Goal: Information Seeking & Learning: Learn about a topic

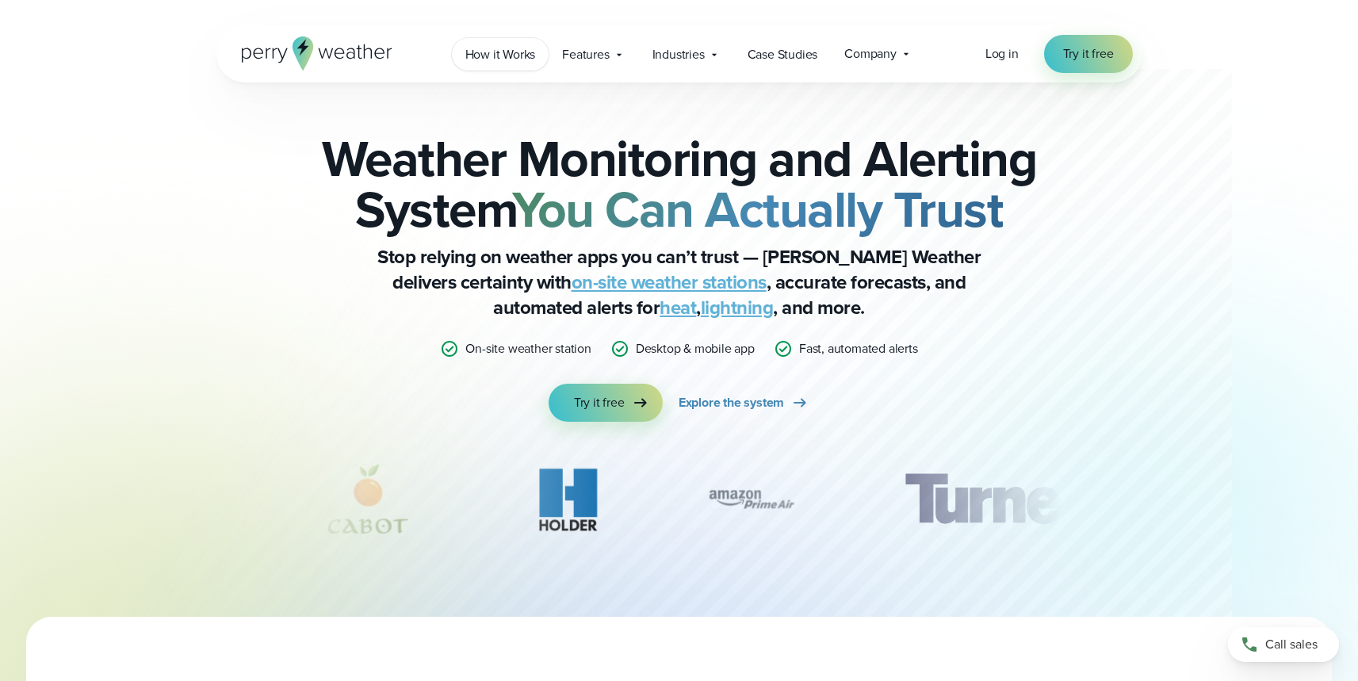
click at [512, 52] on span "How it Works" at bounding box center [500, 54] width 71 height 19
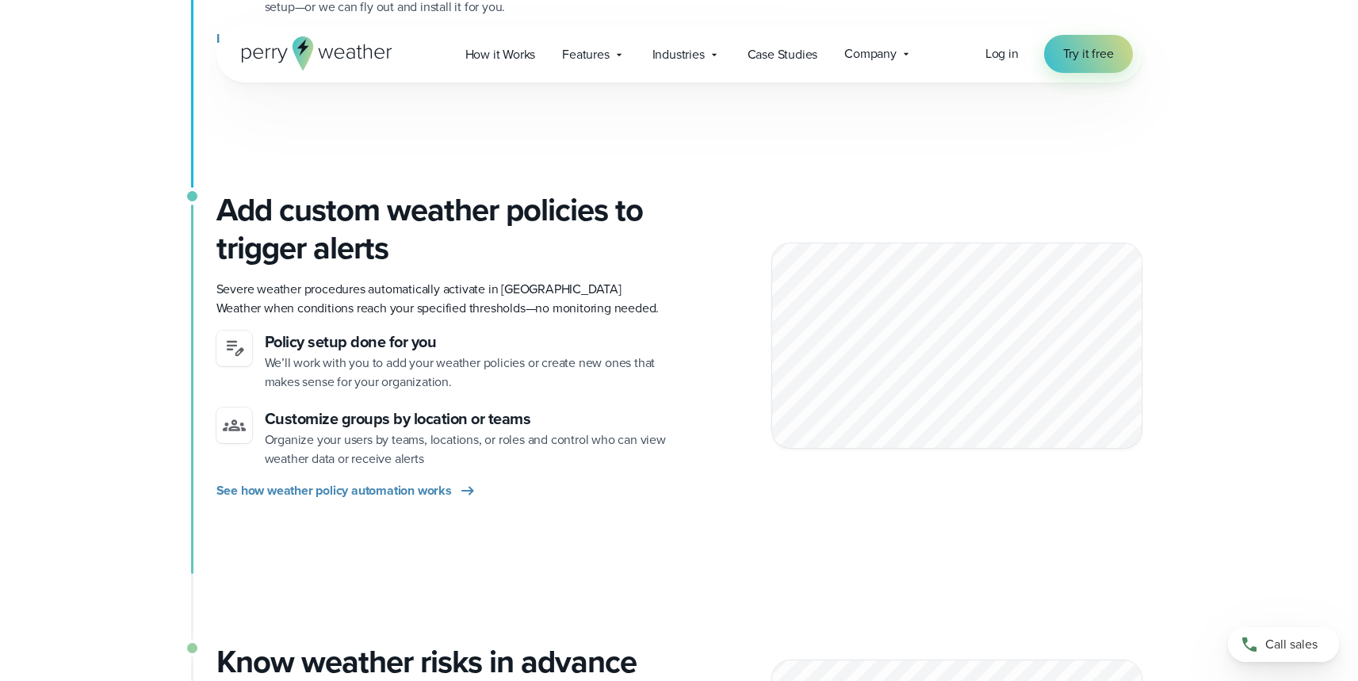
scroll to position [653, 0]
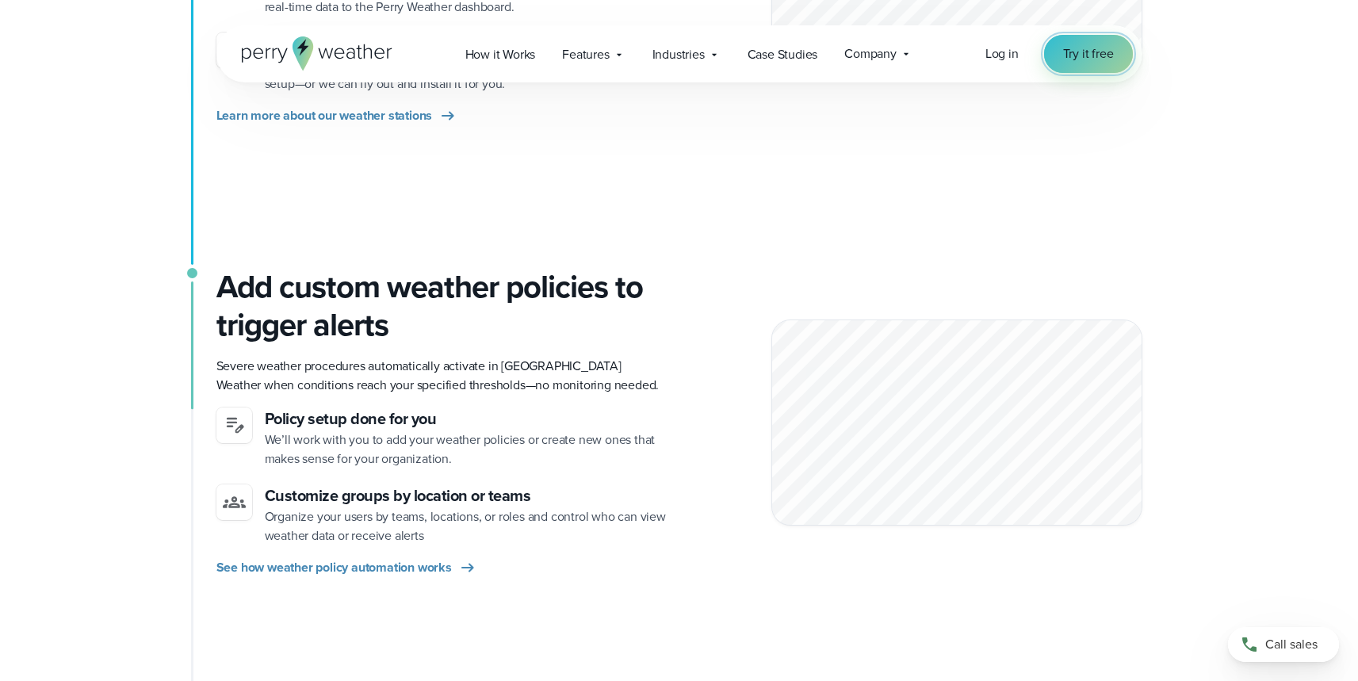
click at [1084, 58] on span "Try it free" at bounding box center [1088, 53] width 51 height 19
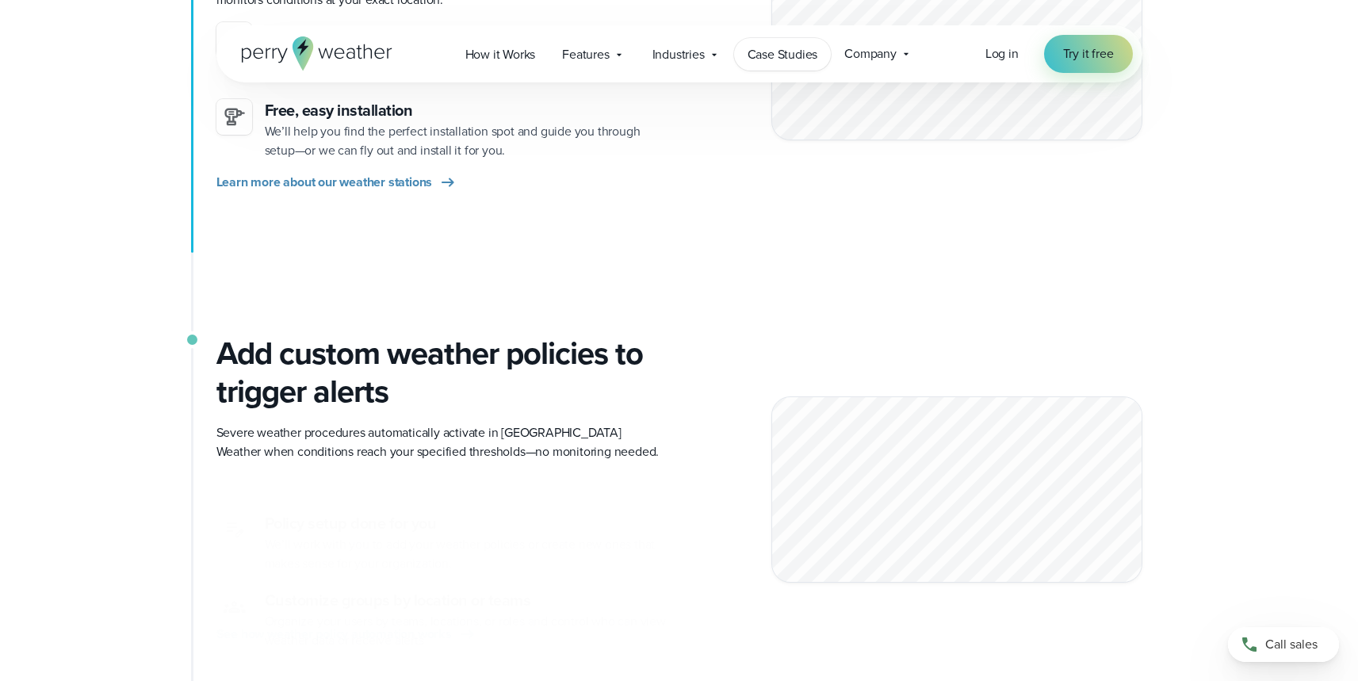
scroll to position [600, 0]
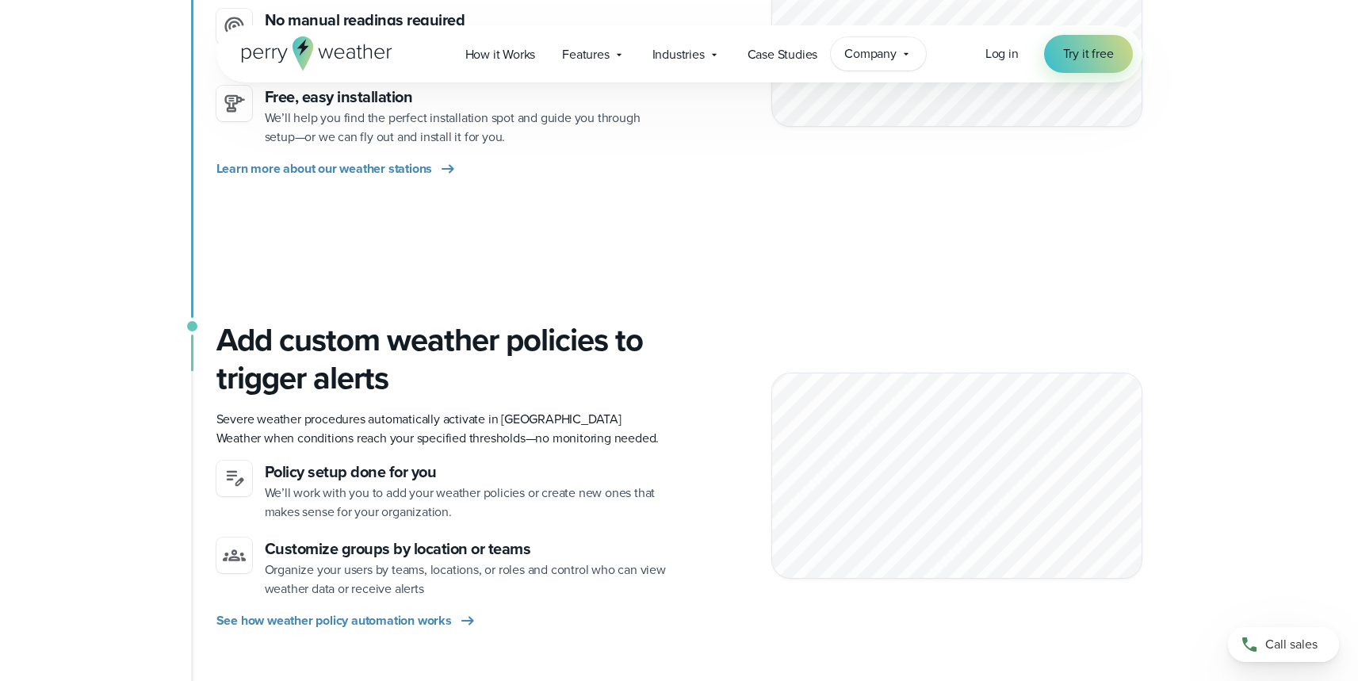
click at [890, 57] on span "Company" at bounding box center [870, 53] width 52 height 19
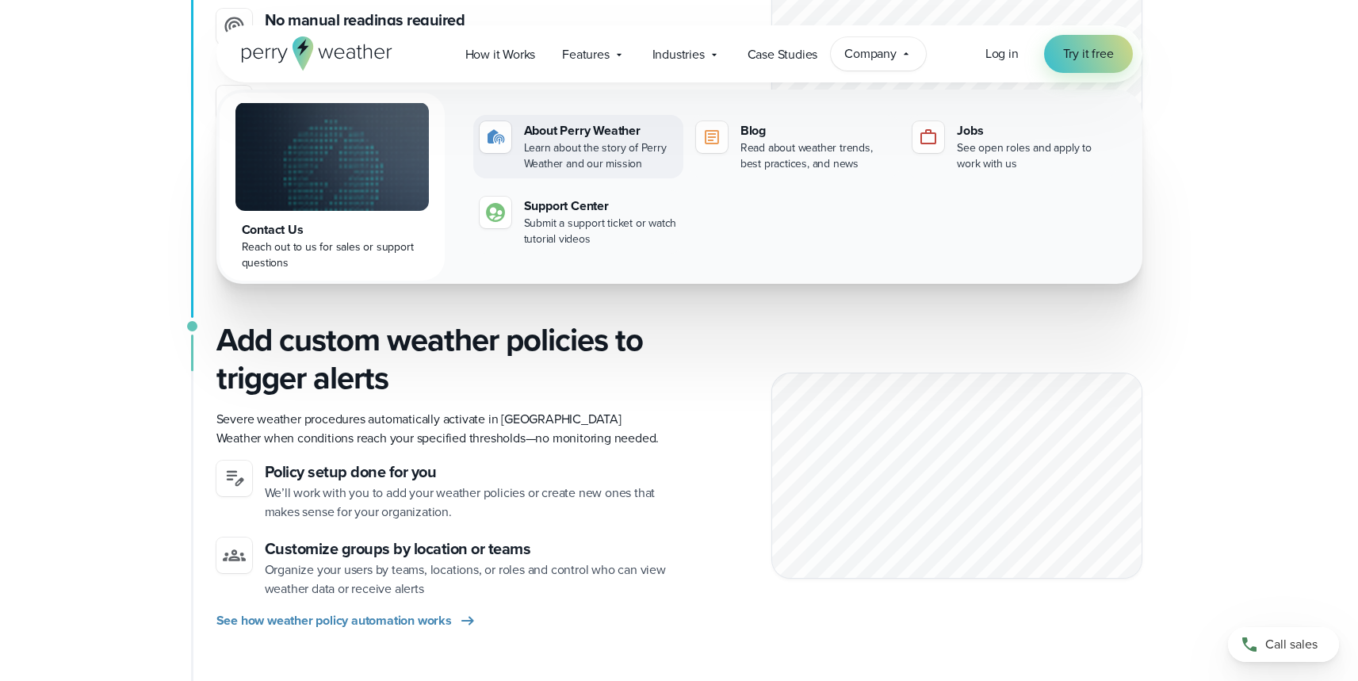
click at [541, 143] on div "Learn about the story of Perry Weather and our mission" at bounding box center [600, 156] width 153 height 32
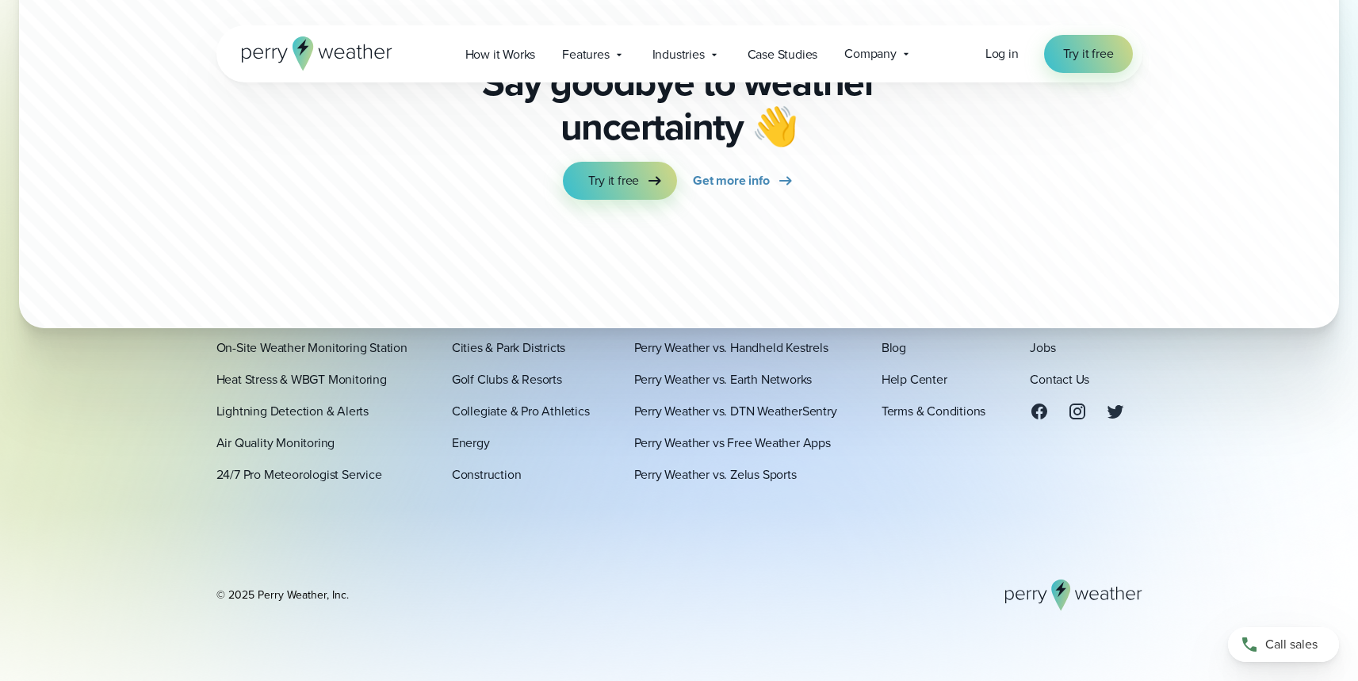
scroll to position [4449, 0]
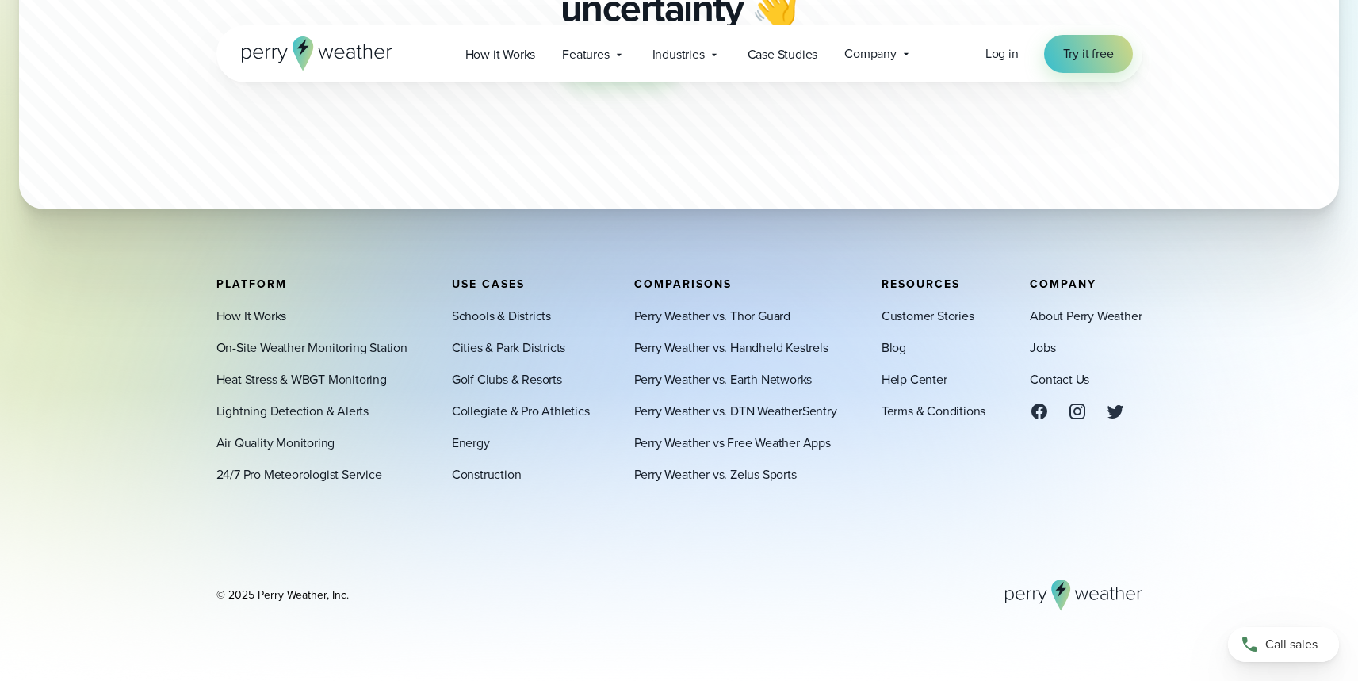
click at [752, 478] on link "Perry Weather vs. Zelus Sports" at bounding box center [715, 474] width 163 height 19
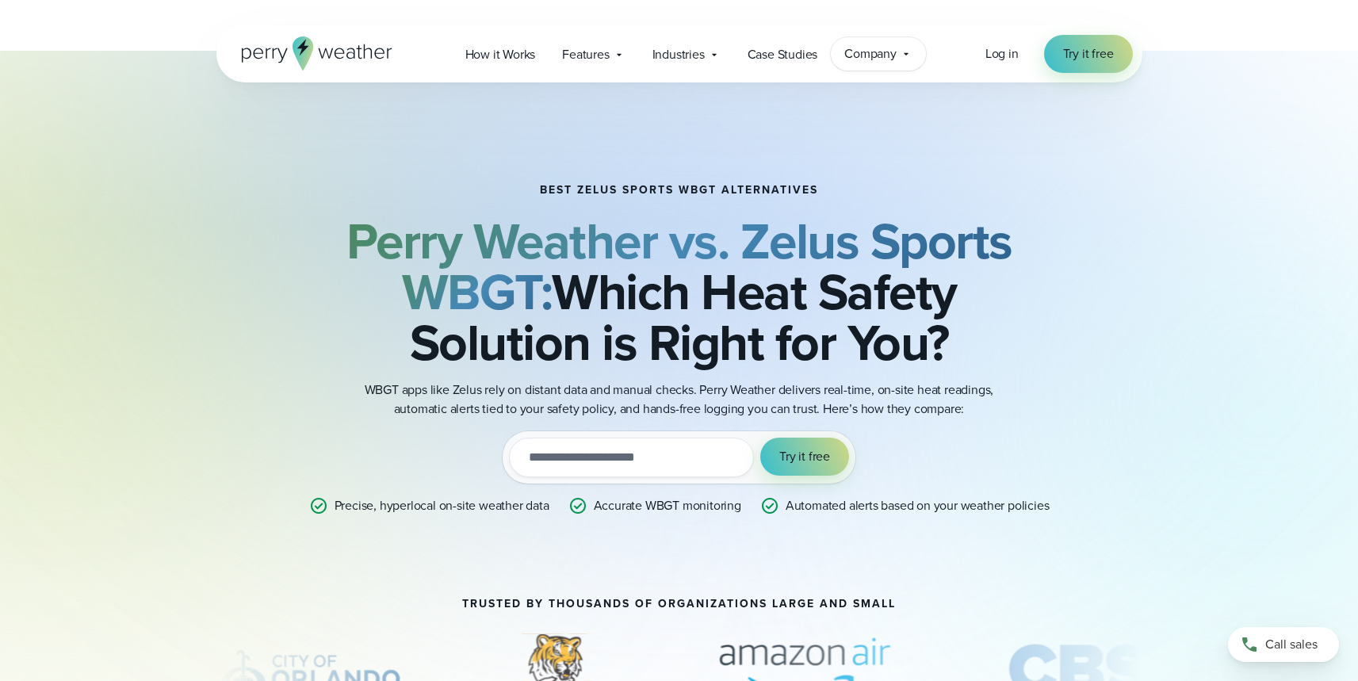
click at [905, 56] on icon at bounding box center [906, 54] width 13 height 13
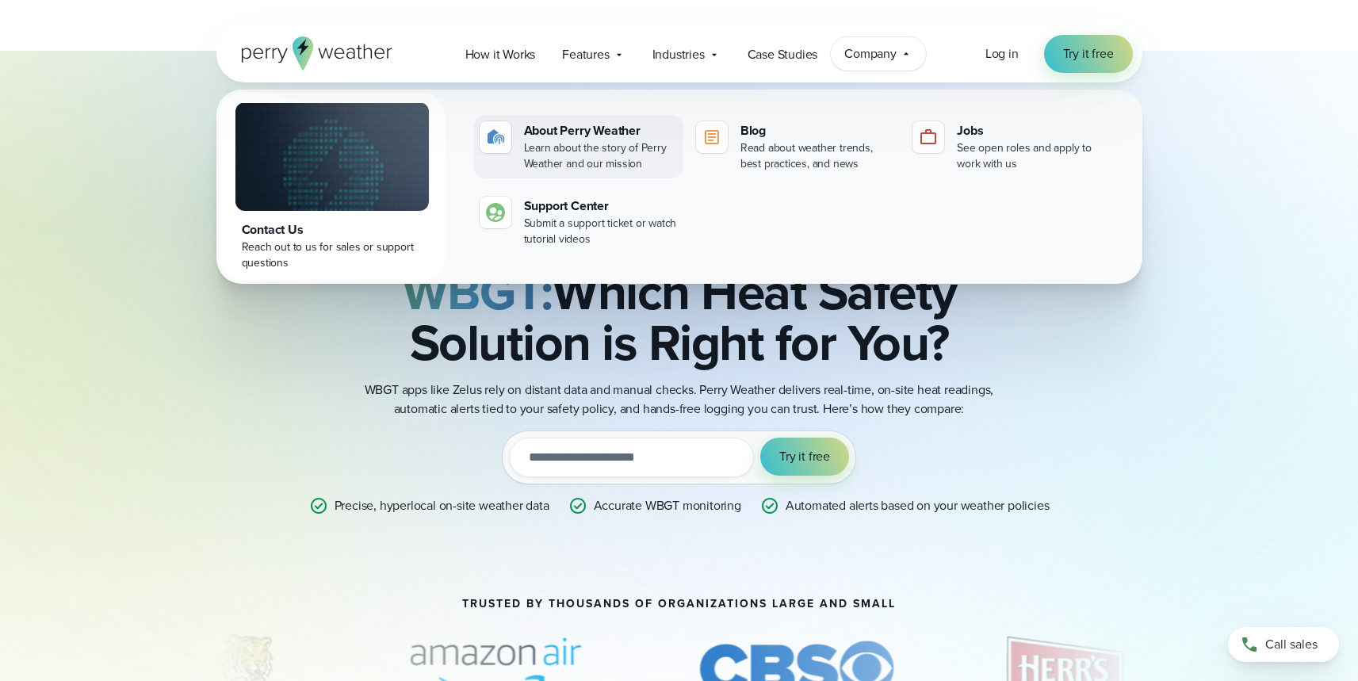
click at [553, 143] on div "Learn about the story of Perry Weather and our mission" at bounding box center [600, 156] width 153 height 32
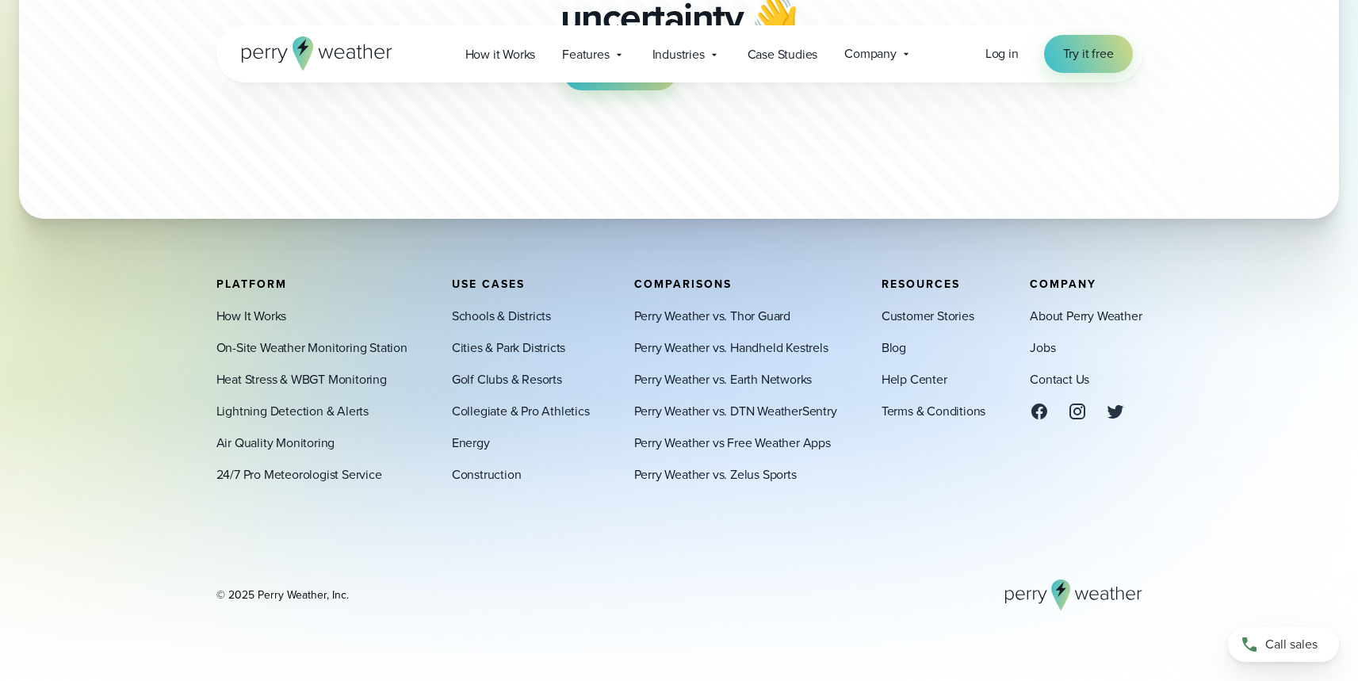
scroll to position [4449, 0]
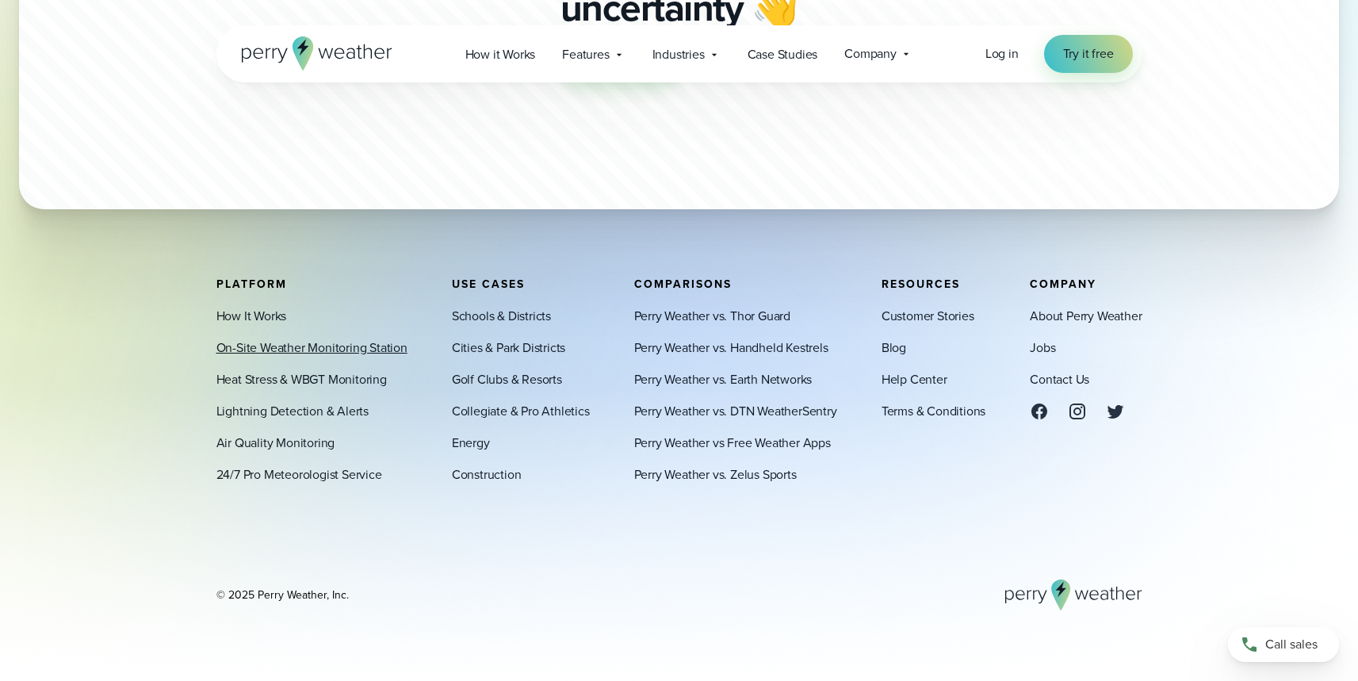
click at [272, 345] on link "On-Site Weather Monitoring Station" at bounding box center [311, 348] width 191 height 19
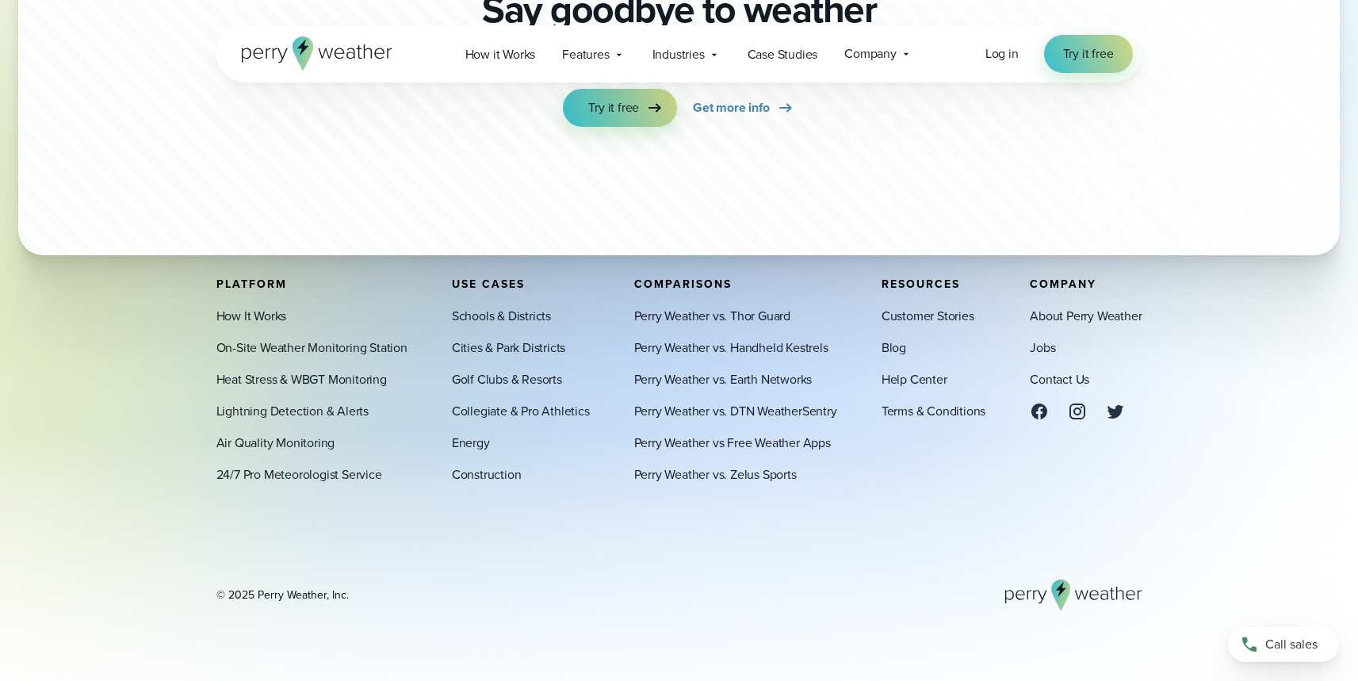
scroll to position [4832, 0]
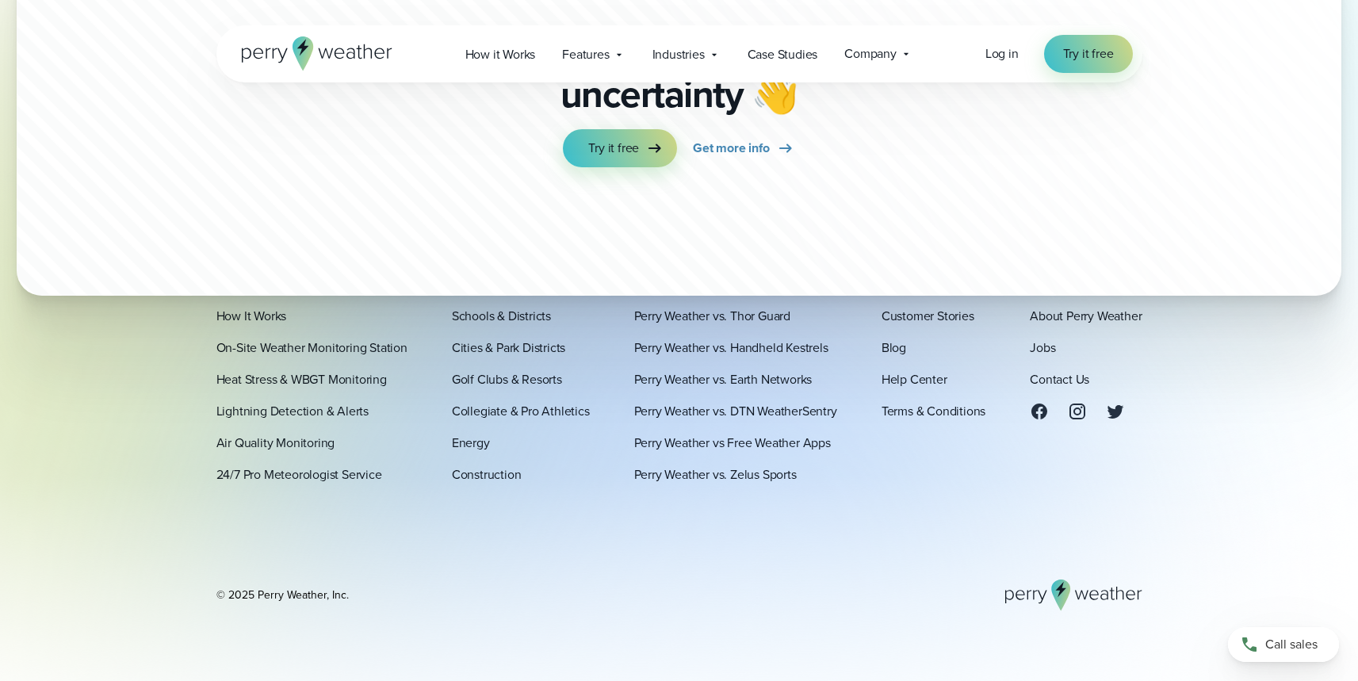
click at [329, 47] on icon at bounding box center [317, 53] width 151 height 34
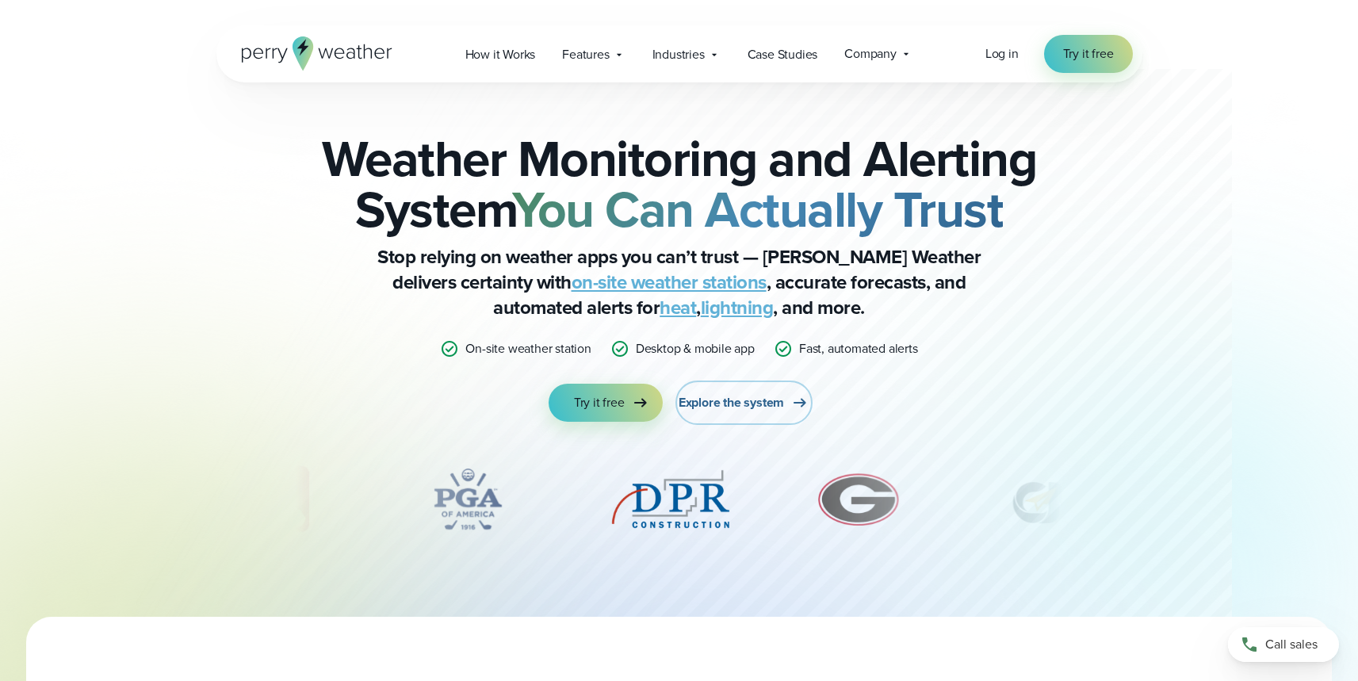
click at [745, 400] on span "Explore the system" at bounding box center [731, 402] width 105 height 19
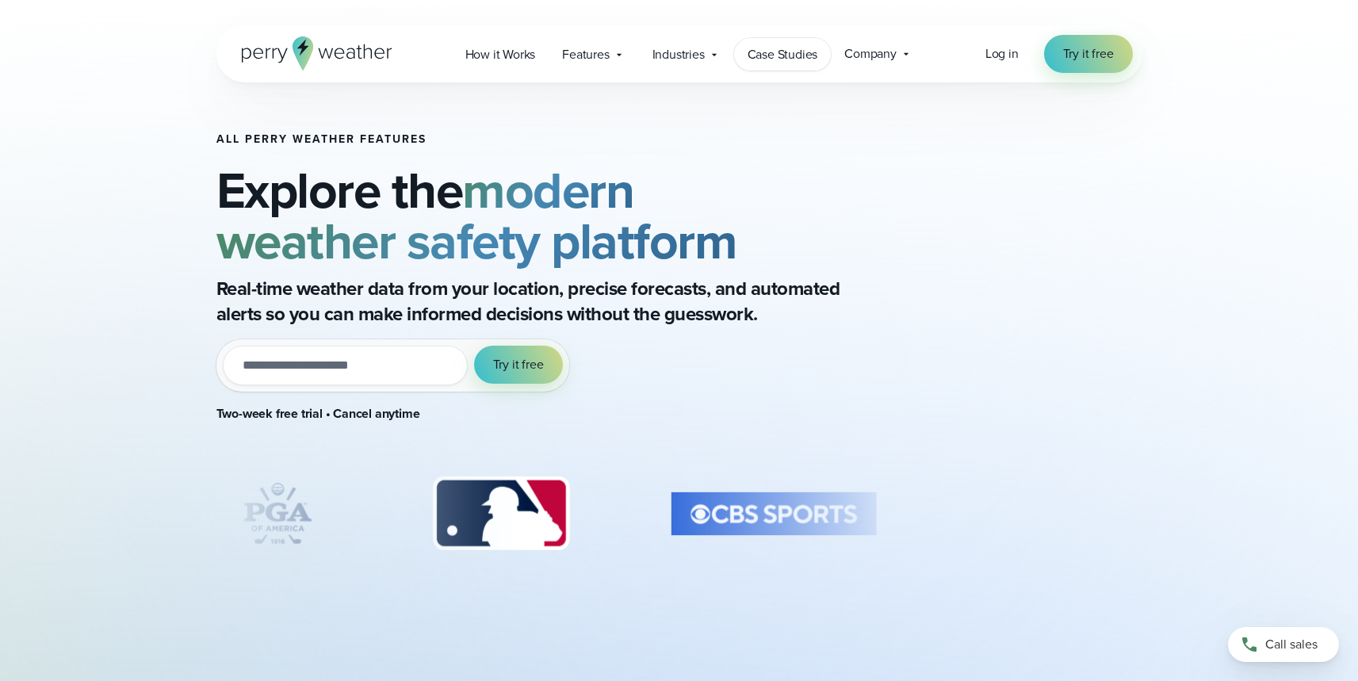
click at [774, 62] on span "Case Studies" at bounding box center [783, 54] width 71 height 19
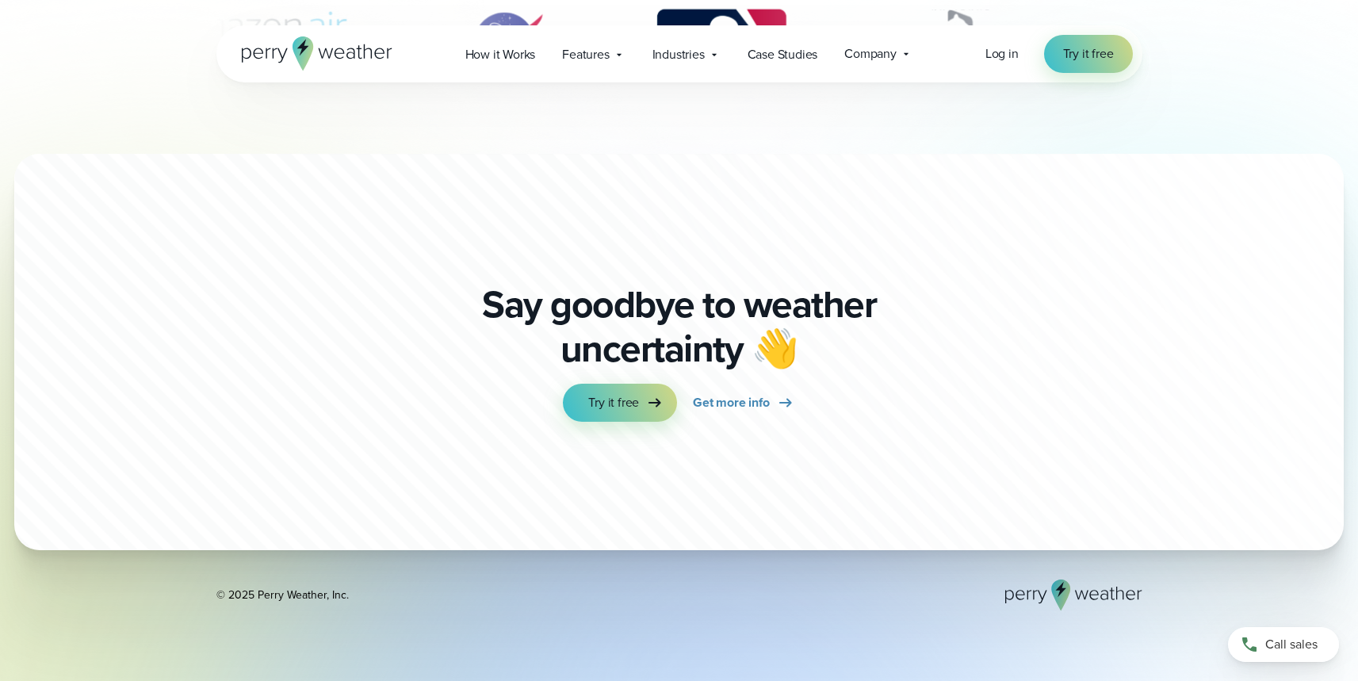
scroll to position [3936, 0]
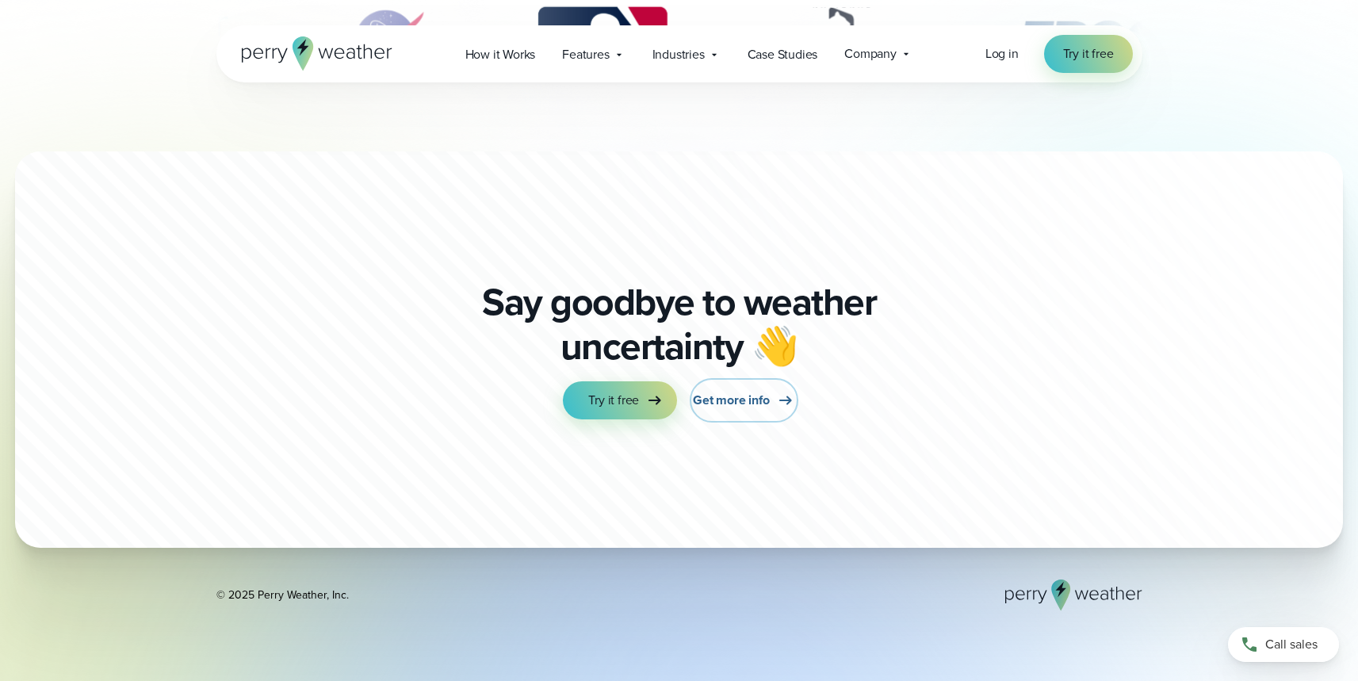
click at [713, 391] on span "Get more info" at bounding box center [731, 400] width 76 height 19
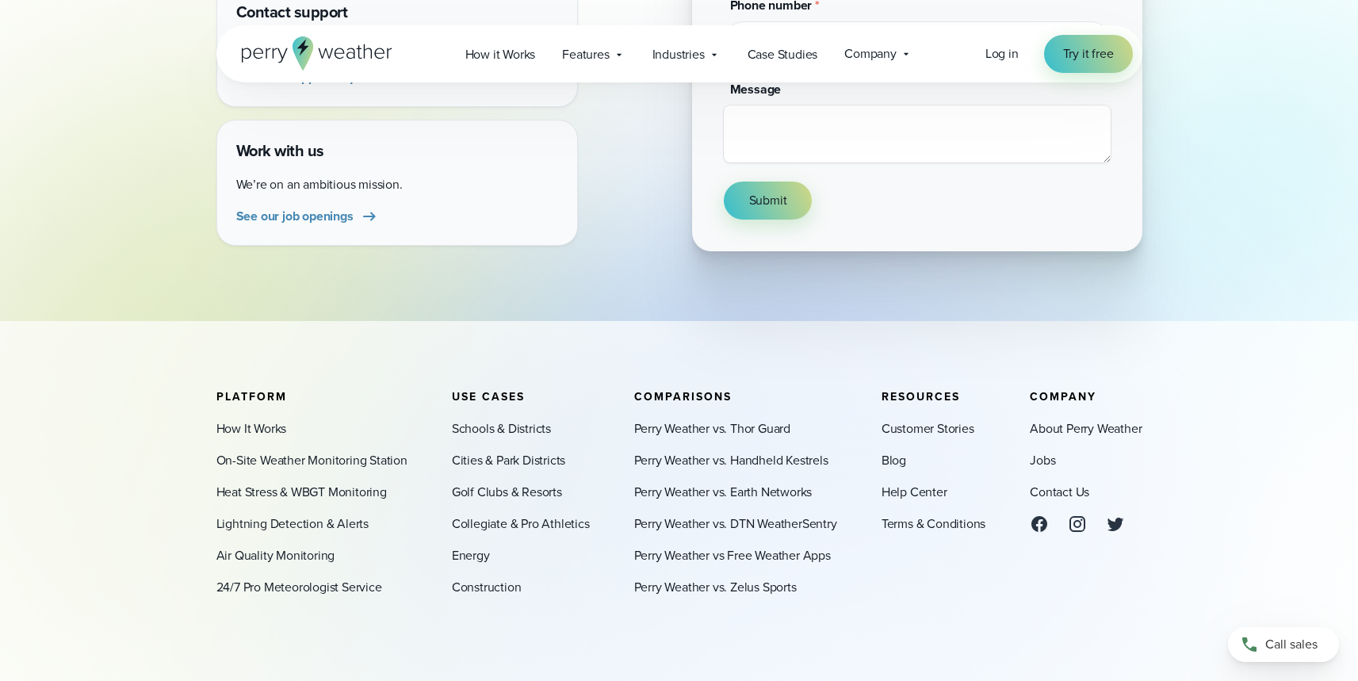
scroll to position [522, 0]
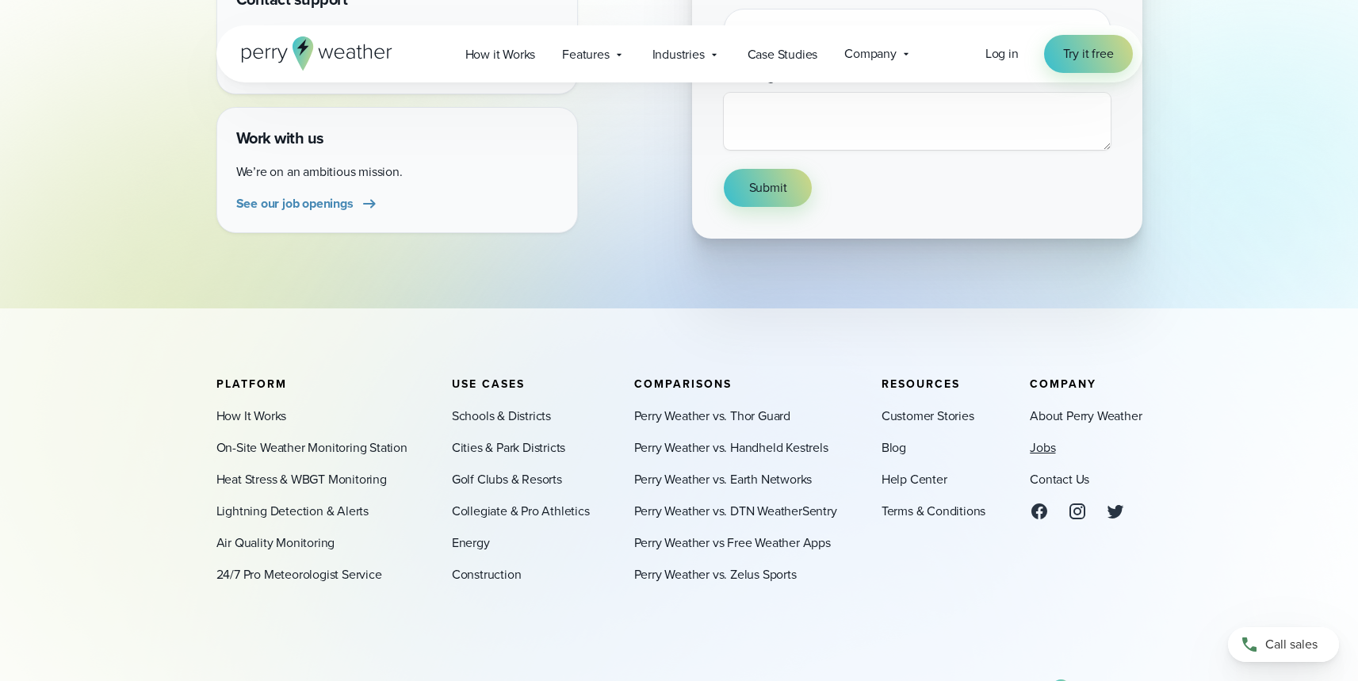
click at [1033, 449] on link "Jobs" at bounding box center [1042, 447] width 25 height 19
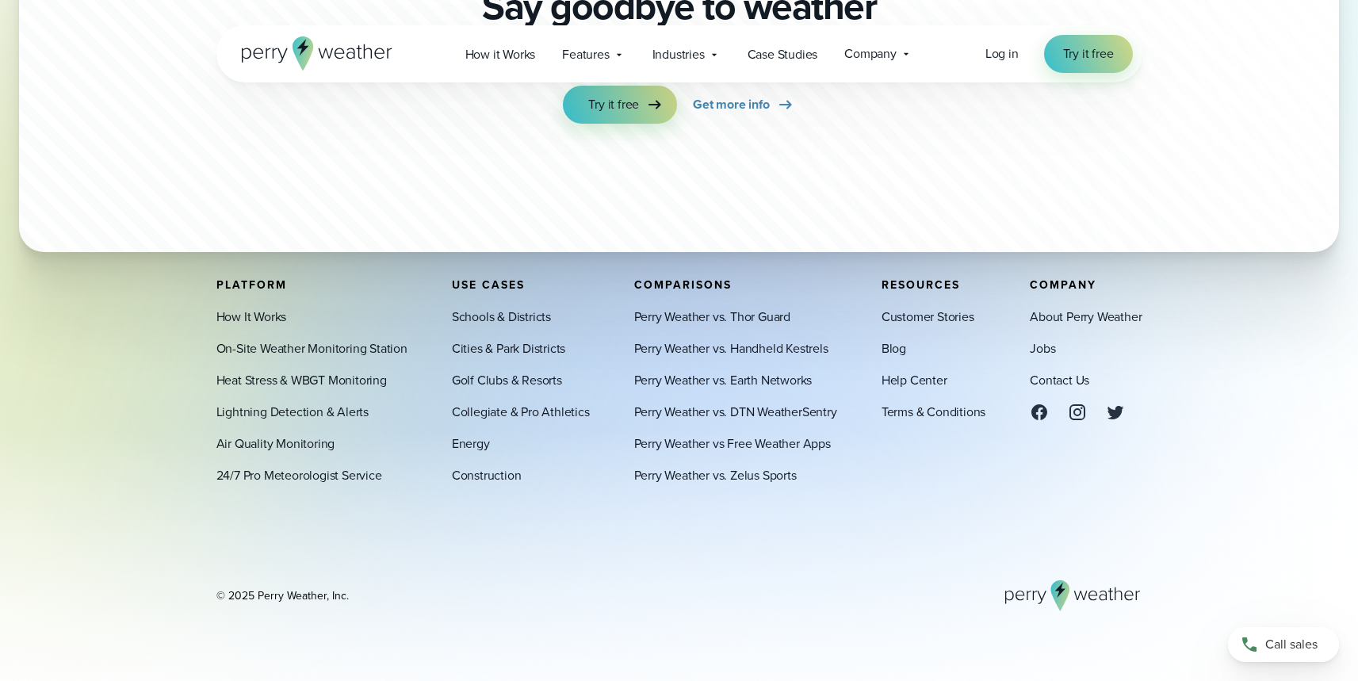
scroll to position [4234, 0]
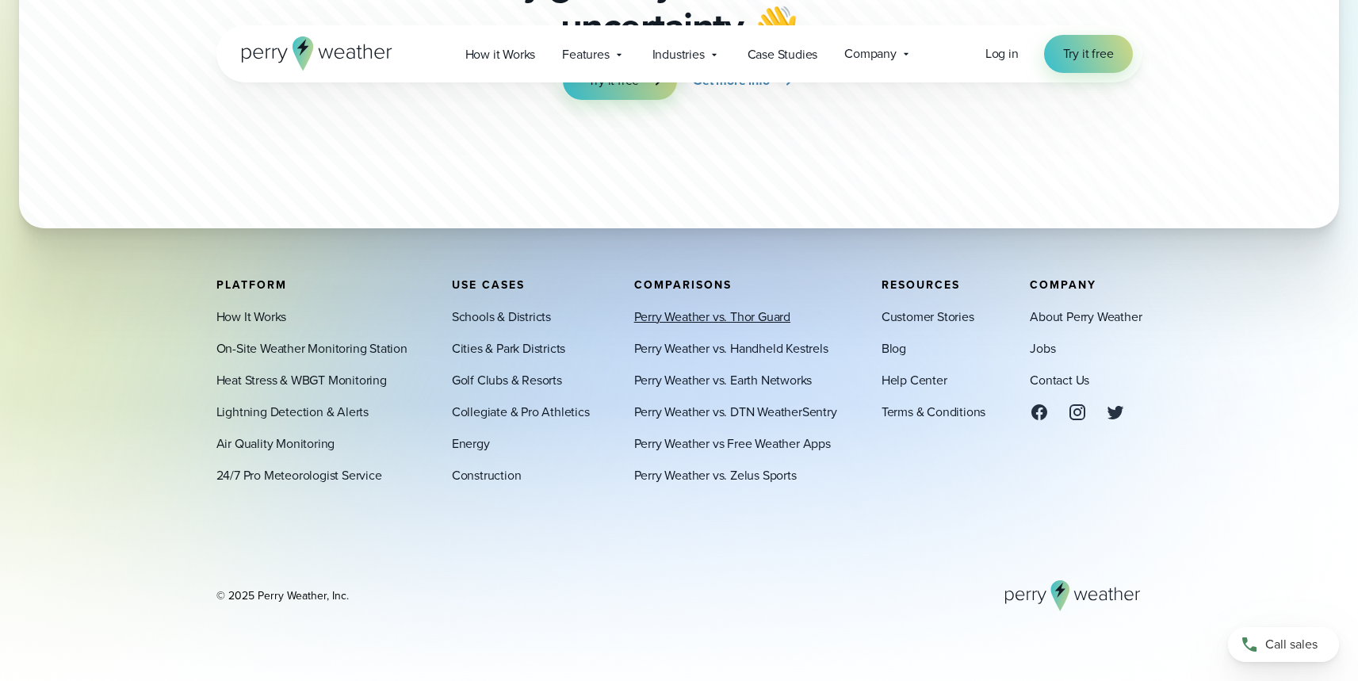
click at [755, 317] on link "Perry Weather vs. Thor Guard" at bounding box center [712, 316] width 156 height 19
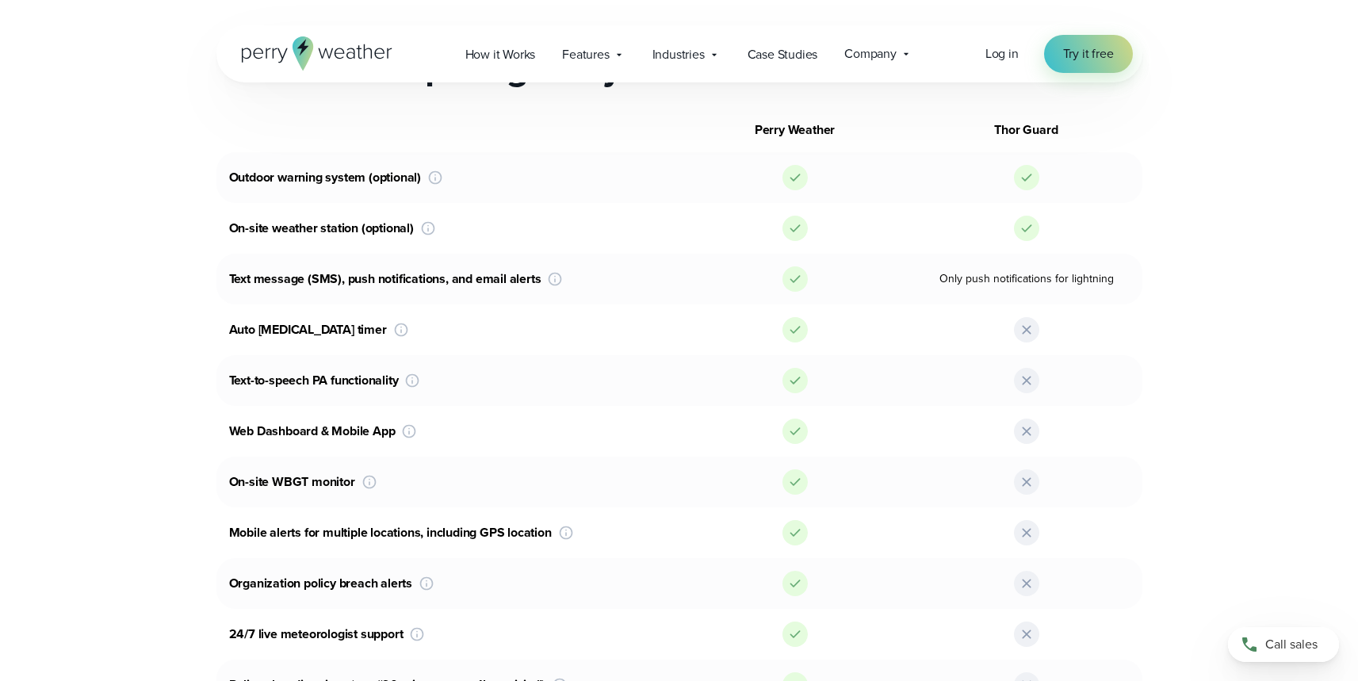
scroll to position [1043, 0]
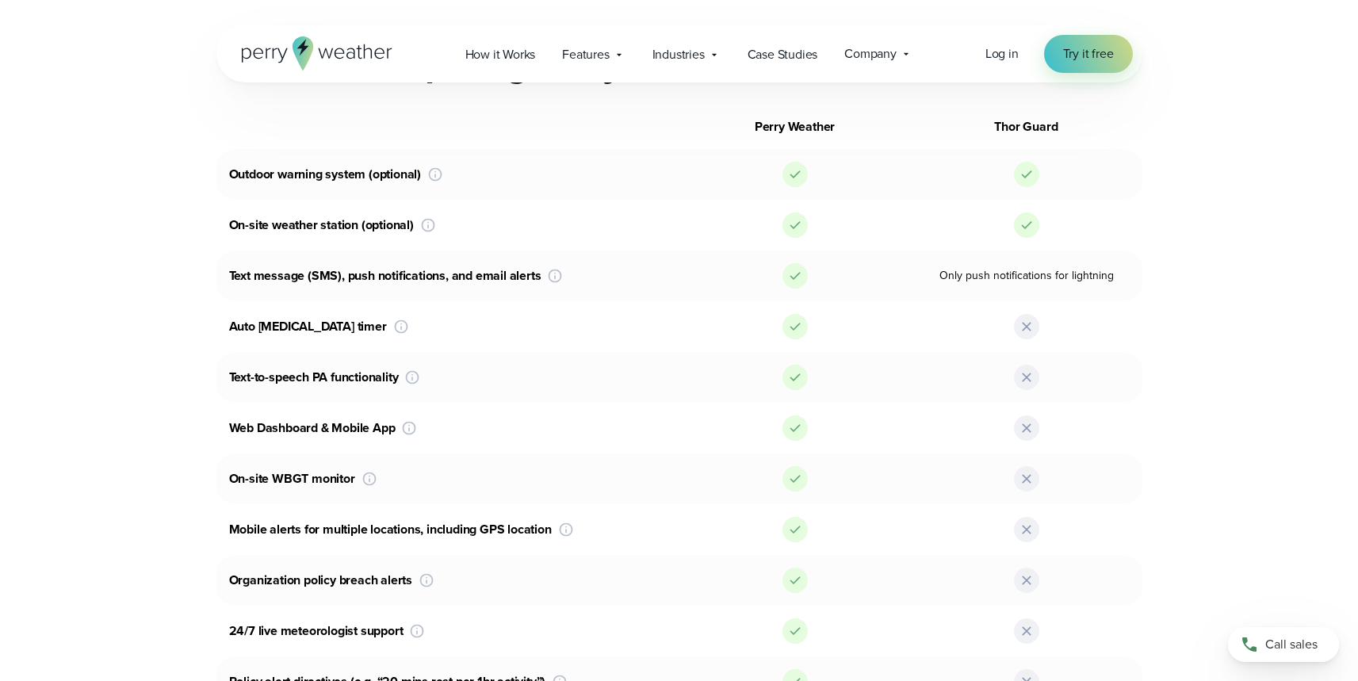
click at [436, 176] on icon at bounding box center [435, 174] width 16 height 16
